Goal: Task Accomplishment & Management: Complete application form

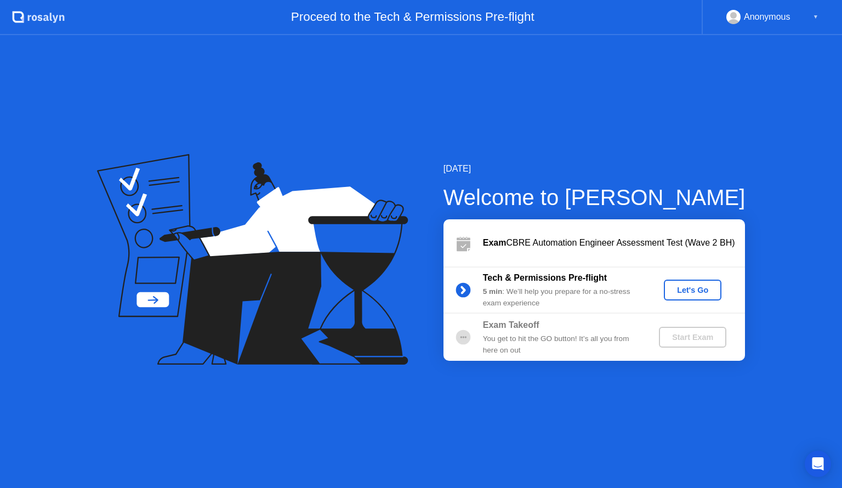
click at [695, 286] on div "Let's Go" at bounding box center [692, 290] width 49 height 9
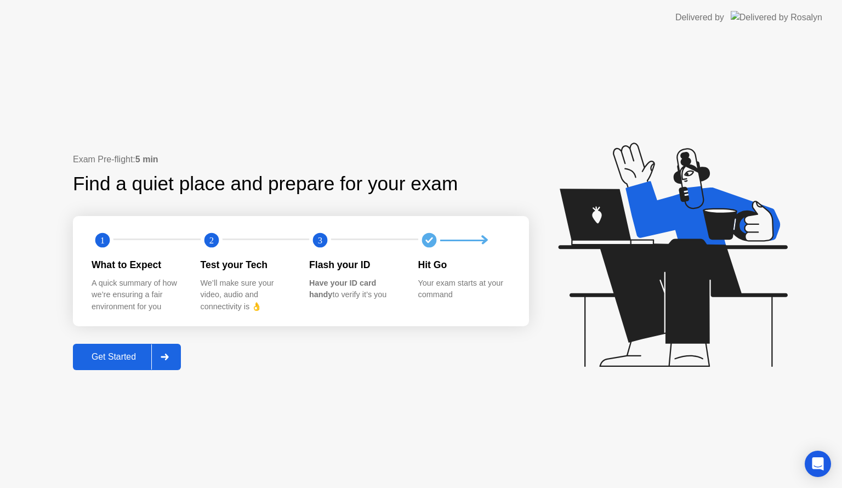
click at [168, 354] on icon at bounding box center [165, 356] width 8 height 7
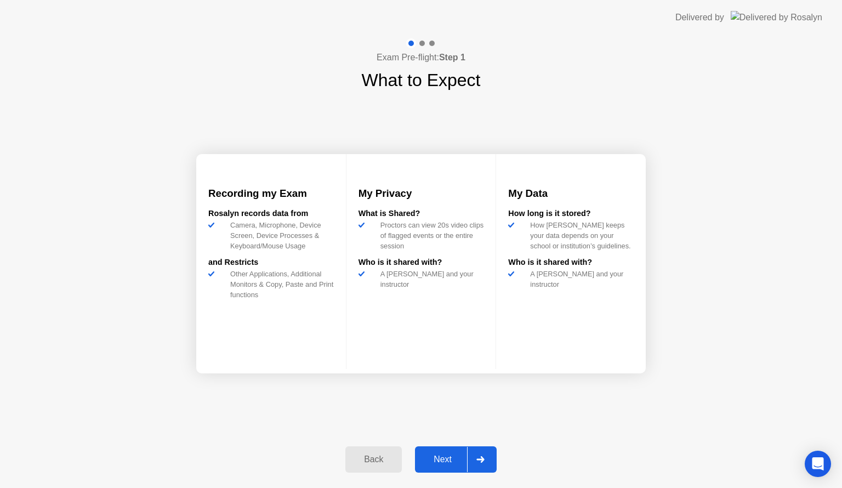
click at [441, 456] on div "Next" at bounding box center [442, 459] width 49 height 10
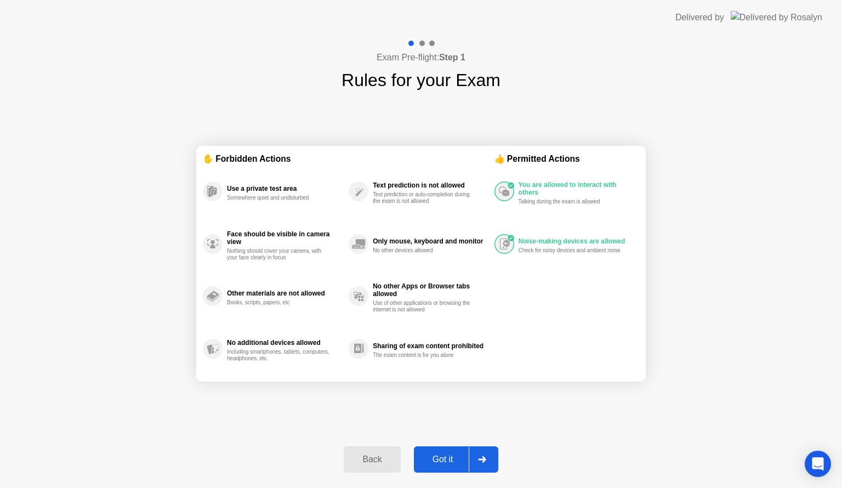
click at [455, 456] on div "Got it" at bounding box center [443, 459] width 52 height 10
select select "**********"
select select "*******"
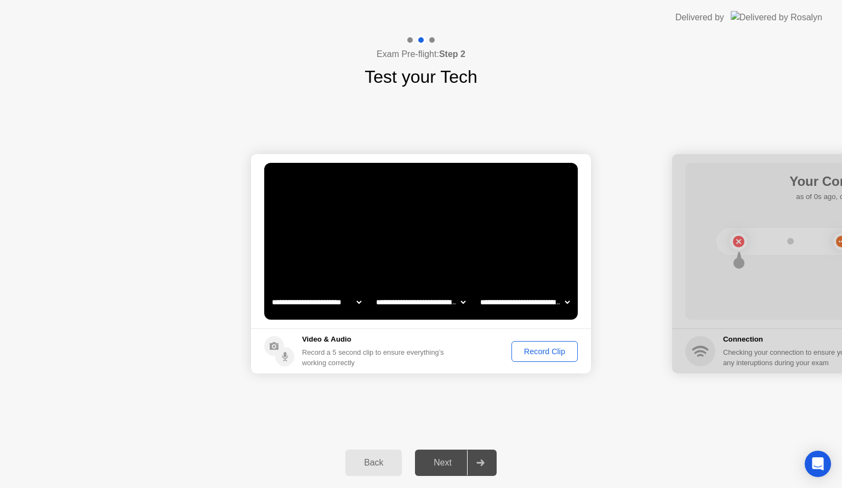
click at [476, 459] on div at bounding box center [480, 462] width 26 height 25
click at [541, 349] on div "Record Clip" at bounding box center [544, 351] width 59 height 9
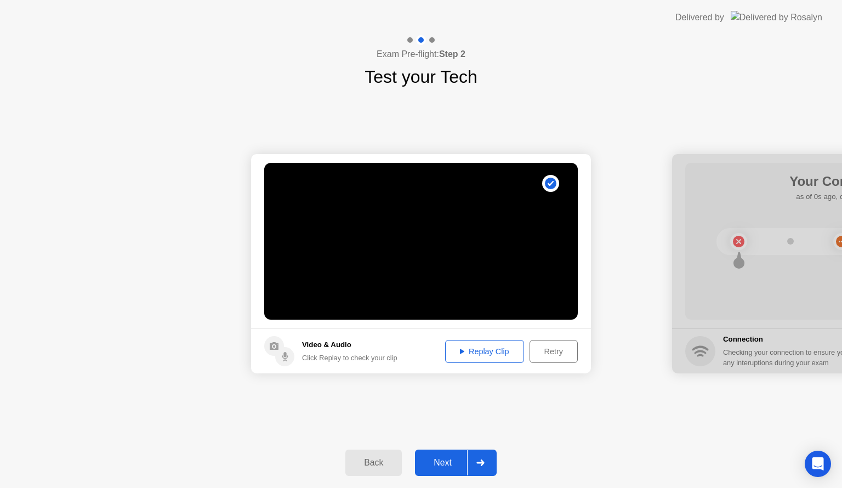
click at [460, 464] on div "Next" at bounding box center [442, 463] width 49 height 10
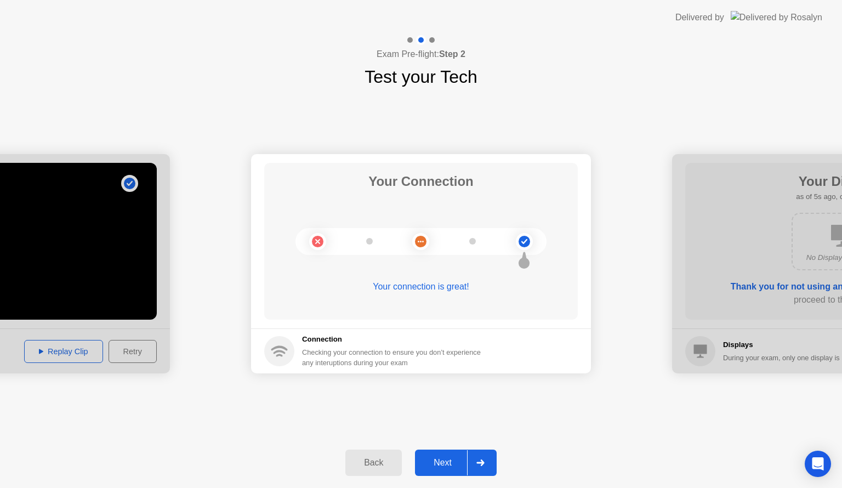
click at [443, 464] on div "Next" at bounding box center [442, 463] width 49 height 10
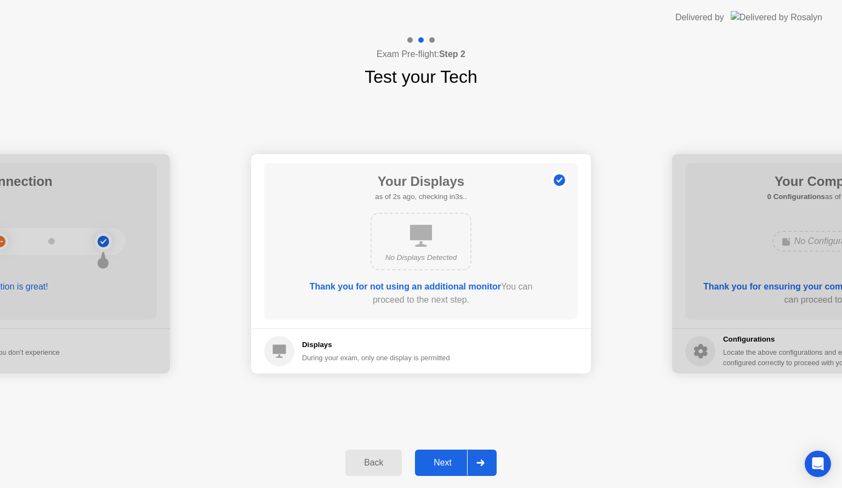
click at [447, 458] on div "Next" at bounding box center [442, 463] width 49 height 10
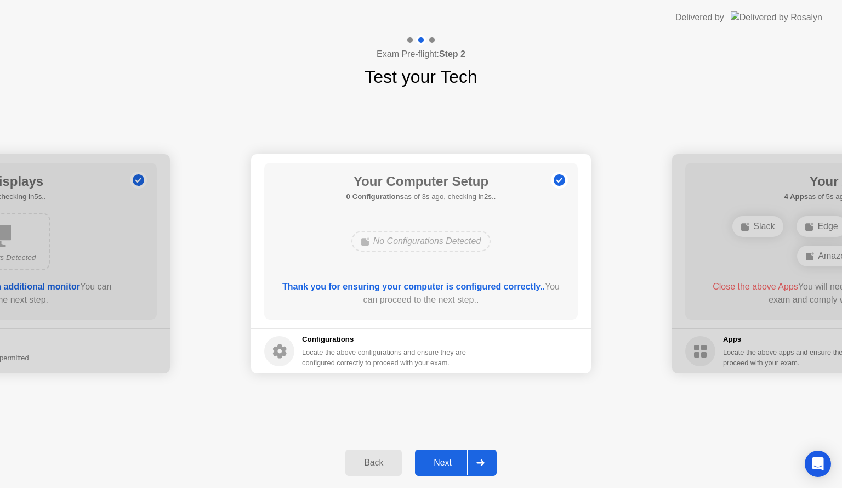
click at [464, 465] on div "Next" at bounding box center [442, 463] width 49 height 10
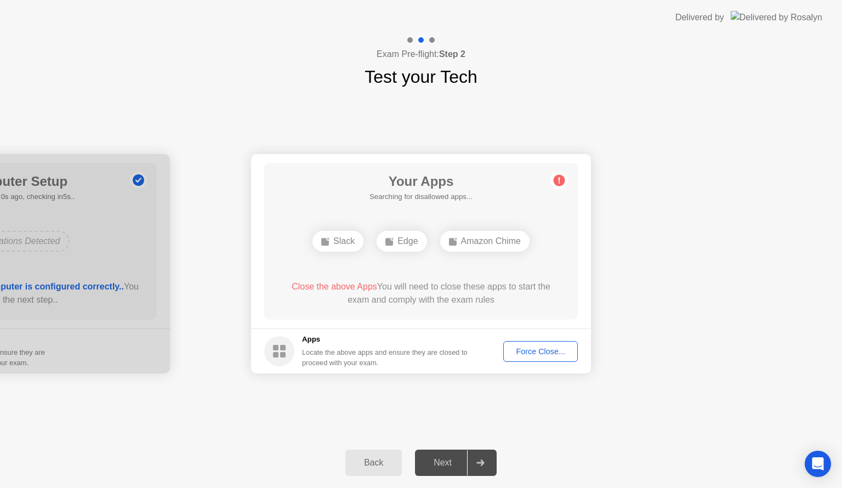
click at [523, 342] on button "Force Close..." at bounding box center [540, 351] width 75 height 21
drag, startPoint x: 454, startPoint y: 308, endPoint x: 459, endPoint y: 303, distance: 6.6
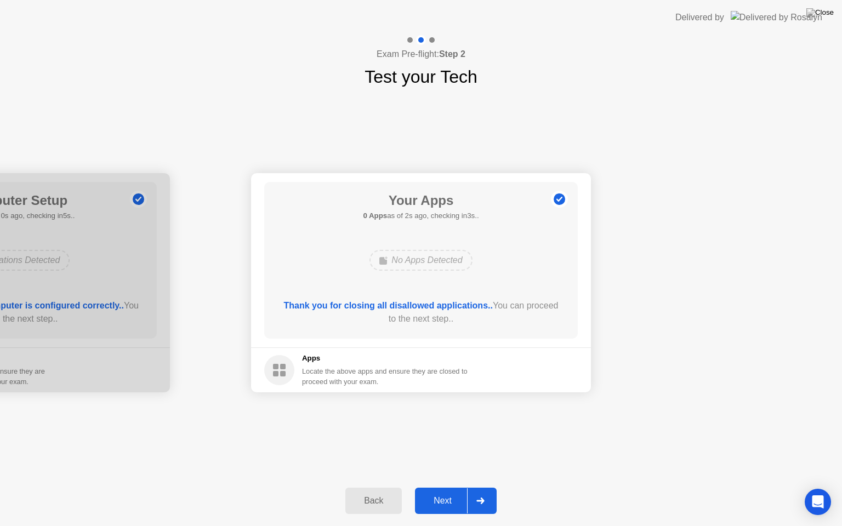
click at [460, 487] on div "Next" at bounding box center [442, 501] width 49 height 10
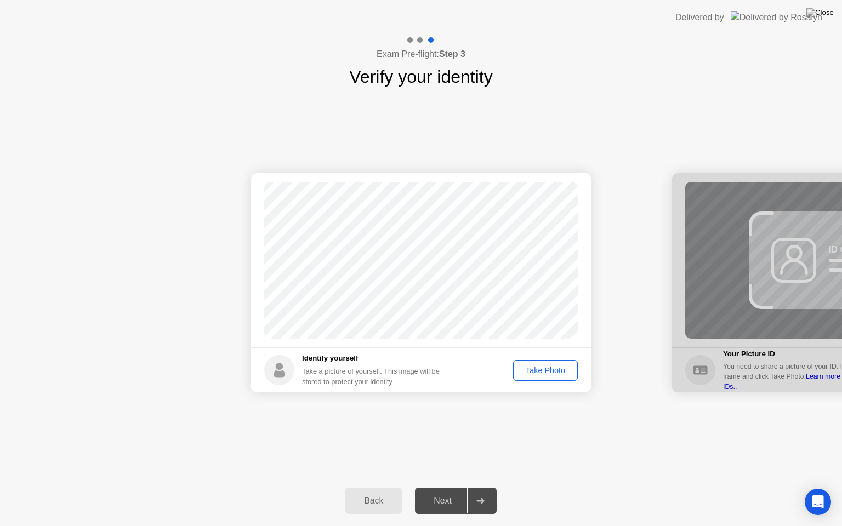
click at [536, 370] on div "Take Photo" at bounding box center [545, 370] width 57 height 9
click at [432, 487] on button "Next" at bounding box center [456, 501] width 82 height 26
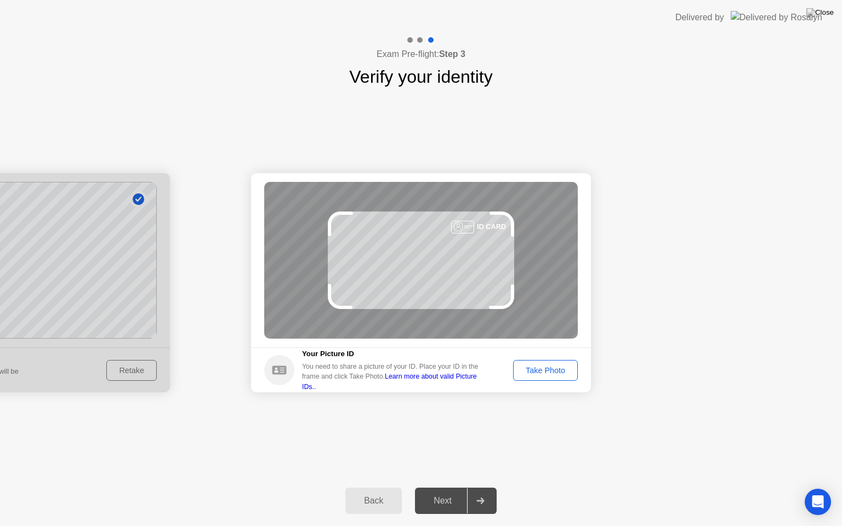
click at [528, 371] on div "Take Photo" at bounding box center [545, 370] width 57 height 9
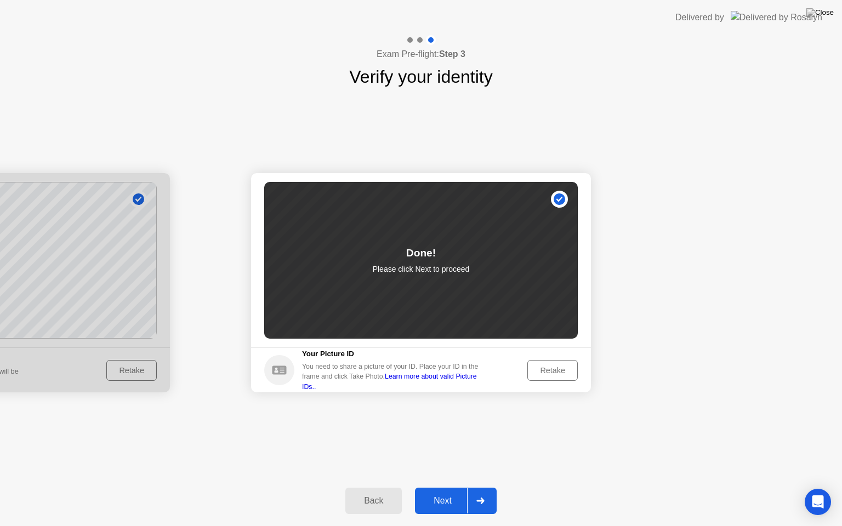
click at [445, 487] on div "Next" at bounding box center [442, 501] width 49 height 10
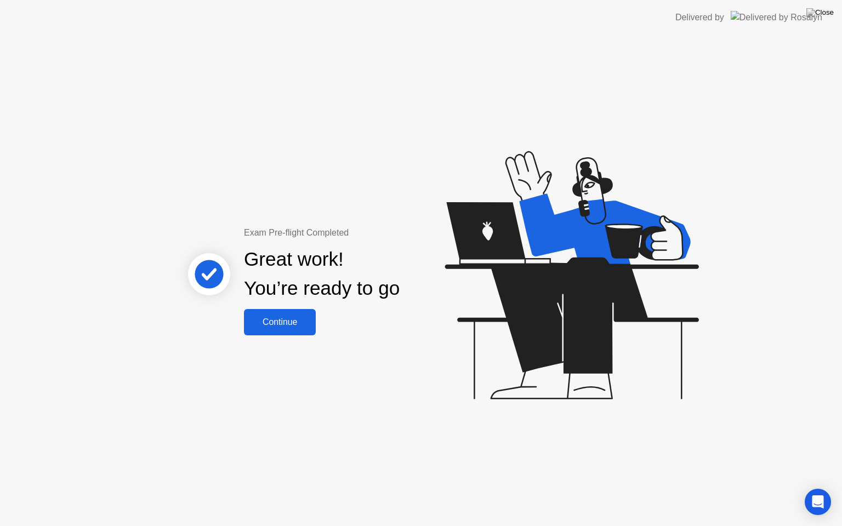
click at [298, 327] on div "Continue" at bounding box center [279, 322] width 65 height 10
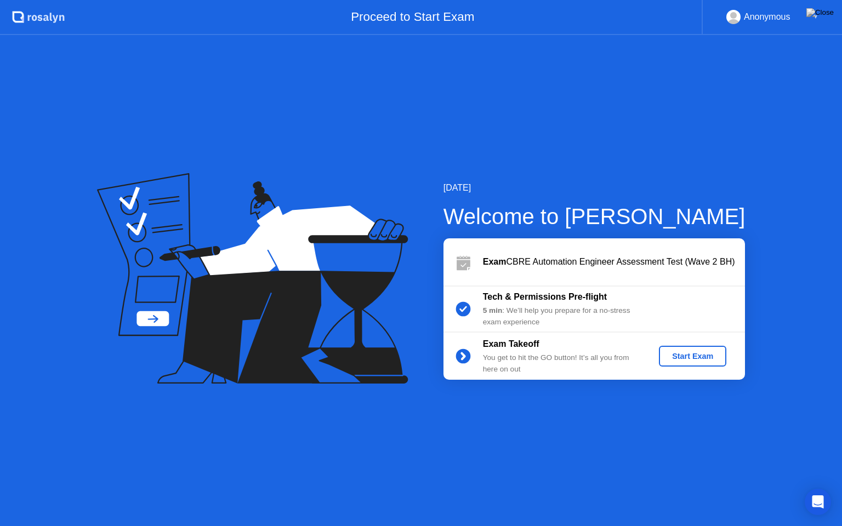
click at [706, 355] on div "Start Exam" at bounding box center [692, 356] width 59 height 9
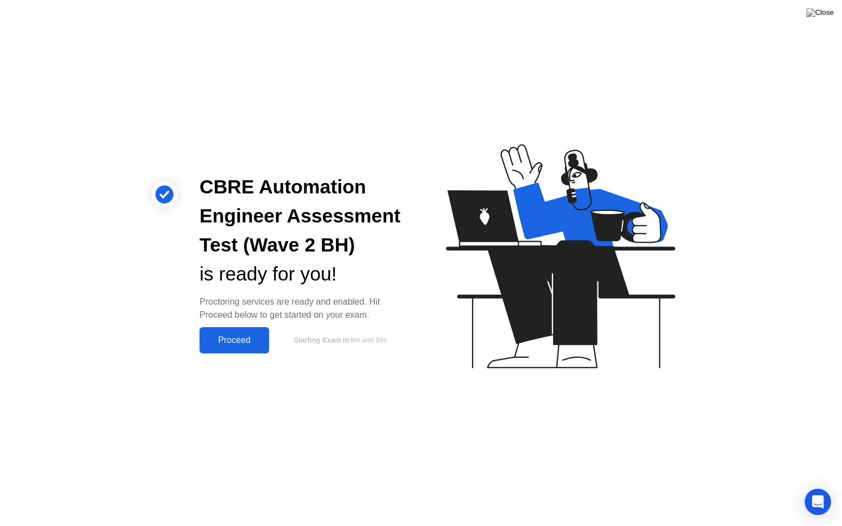
click at [233, 339] on div "Proceed" at bounding box center [234, 340] width 63 height 10
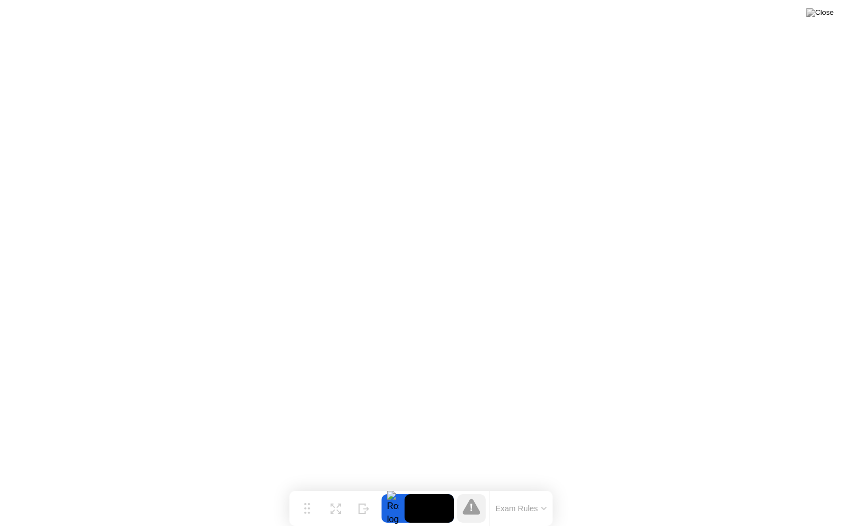
click at [541, 487] on icon at bounding box center [543, 508] width 4 height 2
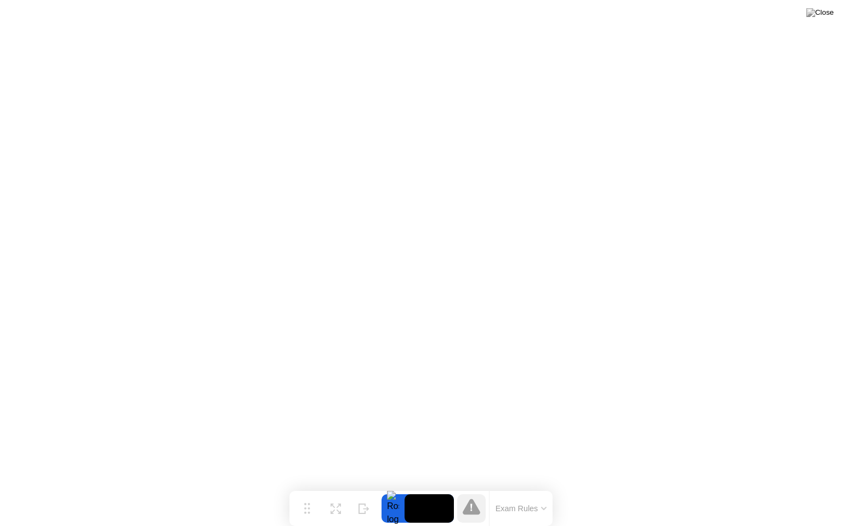
click at [425, 487] on video at bounding box center [428, 508] width 49 height 28
click at [826, 14] on img at bounding box center [819, 12] width 27 height 9
